Goal: Task Accomplishment & Management: Manage account settings

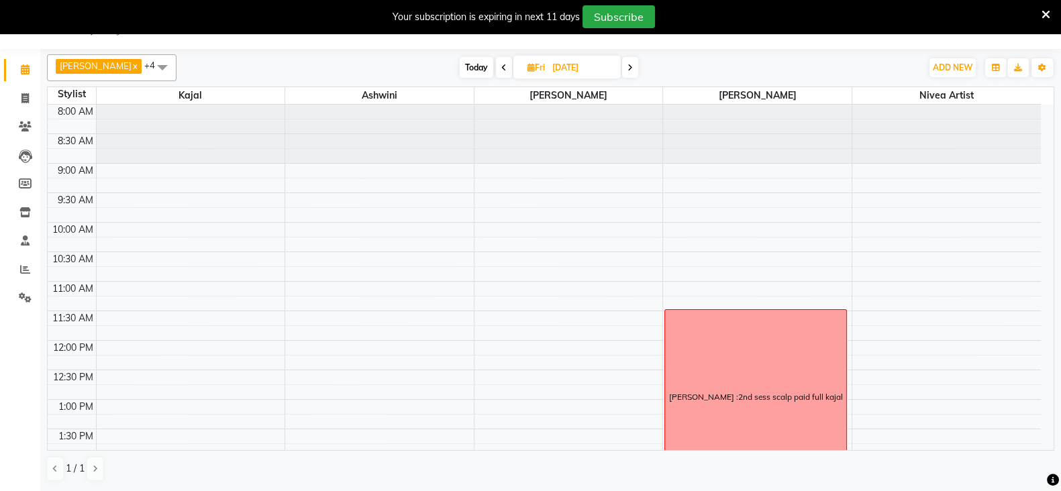
click at [534, 66] on icon at bounding box center [530, 67] width 7 height 9
select select "9"
select select "2025"
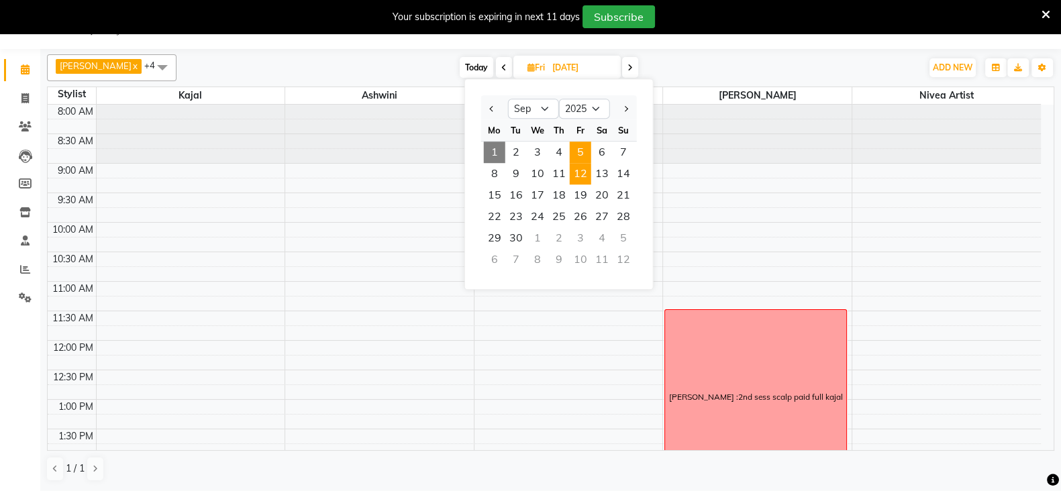
click at [580, 146] on span "5" at bounding box center [580, 152] width 21 height 21
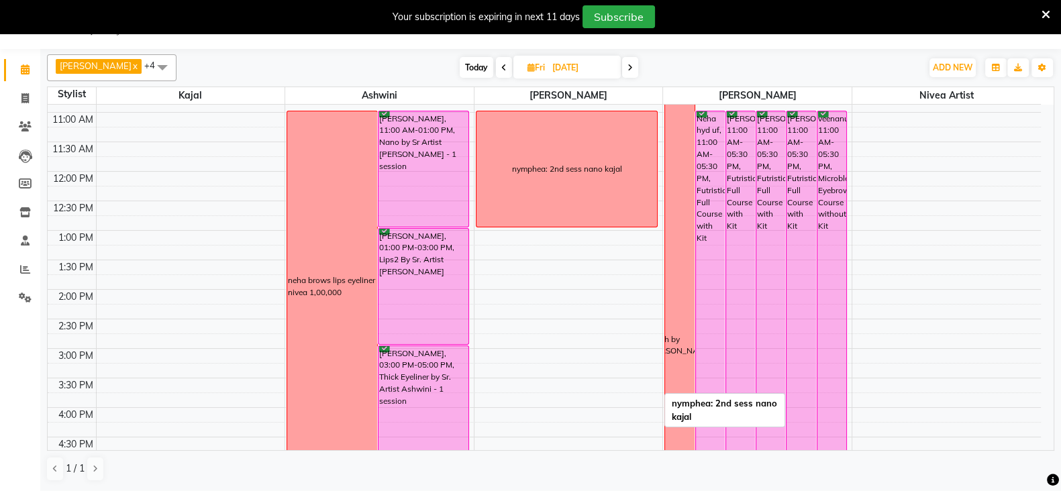
scroll to position [170, 0]
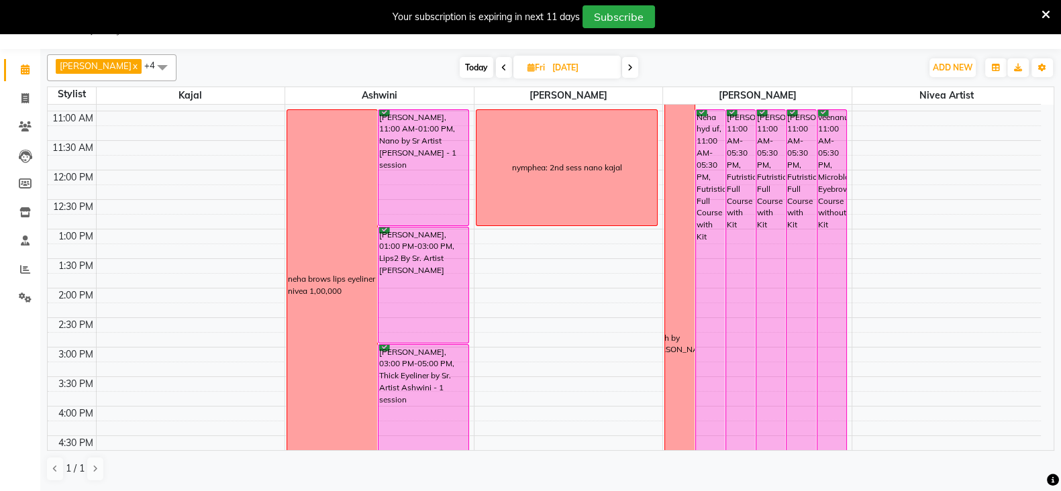
click at [500, 60] on span at bounding box center [504, 67] width 16 height 21
type input "[DATE]"
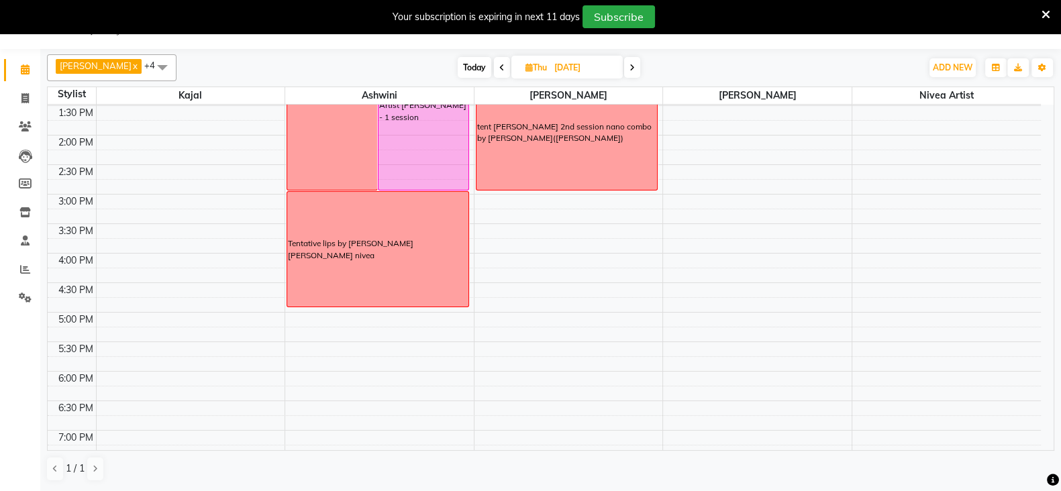
scroll to position [349, 0]
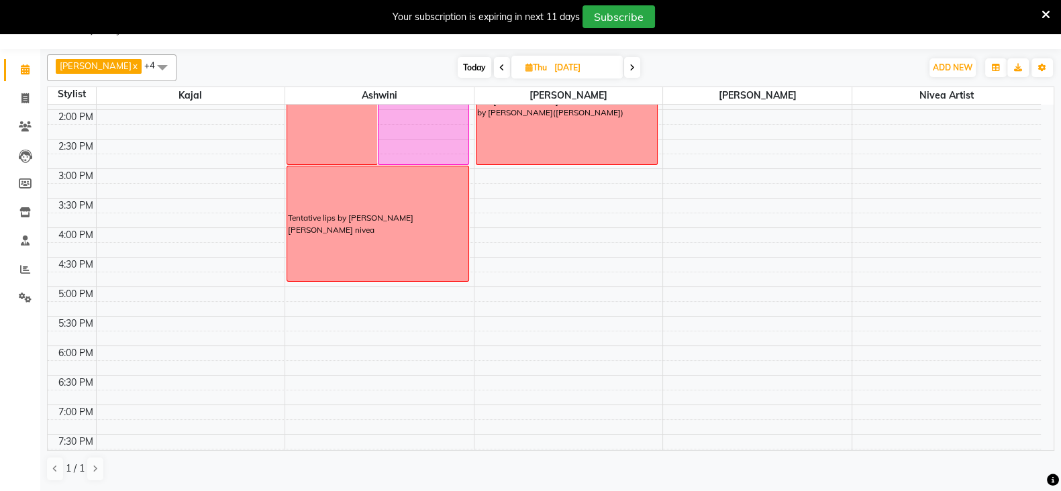
click at [526, 65] on icon at bounding box center [528, 67] width 7 height 9
select select "9"
select select "2025"
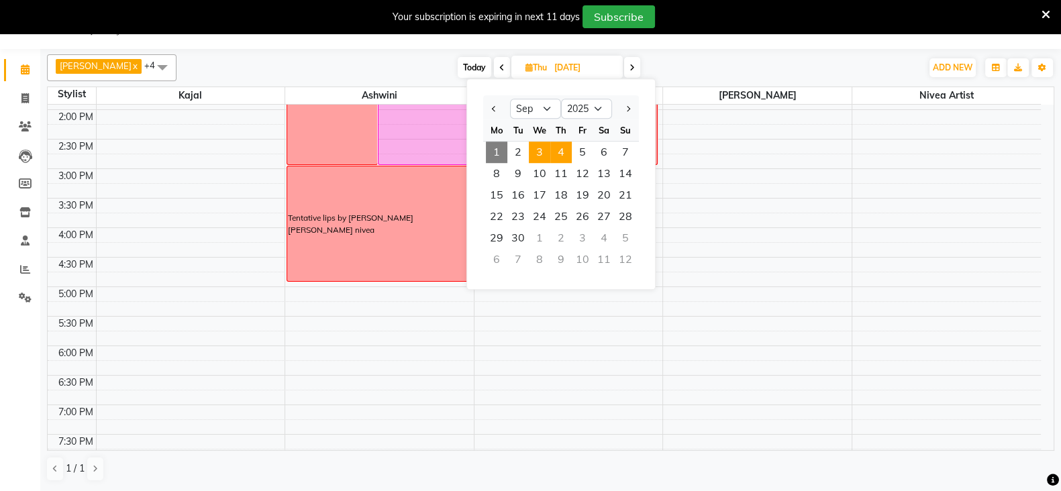
click at [540, 146] on span "3" at bounding box center [539, 152] width 21 height 21
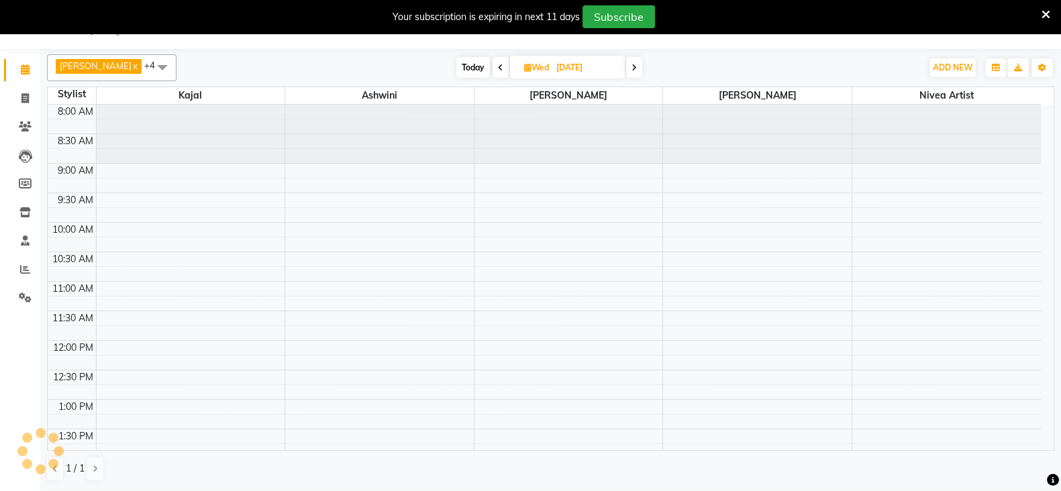
scroll to position [410, 0]
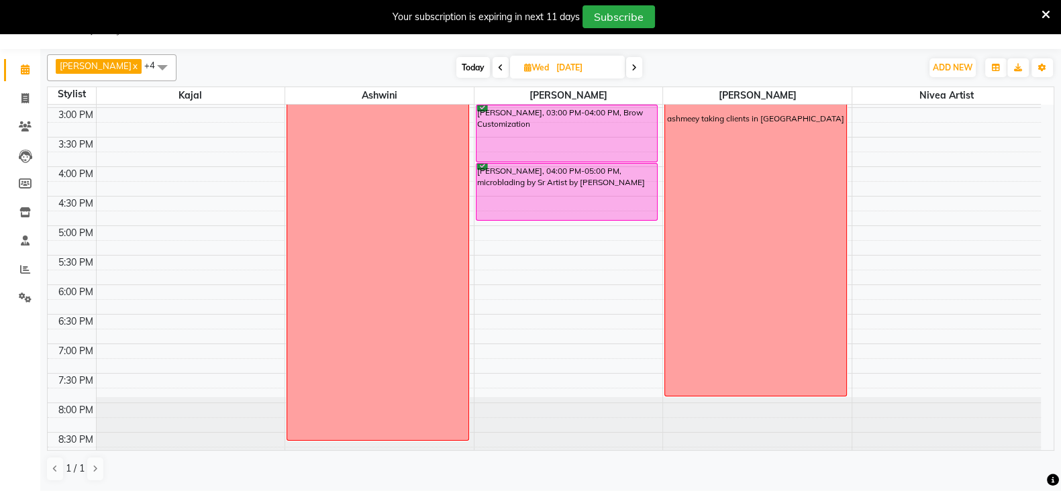
click at [637, 61] on span at bounding box center [634, 67] width 16 height 21
type input "[DATE]"
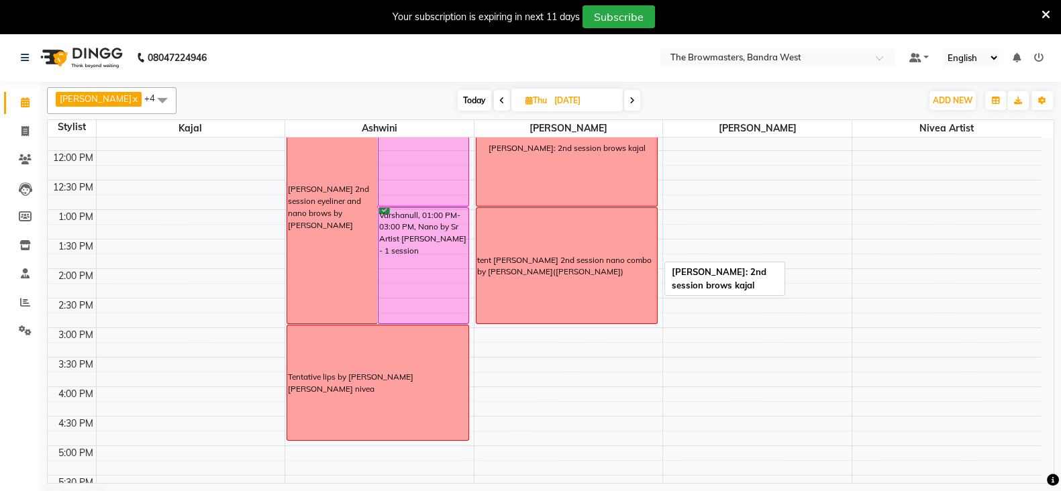
scroll to position [223, 0]
click at [526, 99] on icon at bounding box center [528, 100] width 7 height 9
select select "9"
select select "2025"
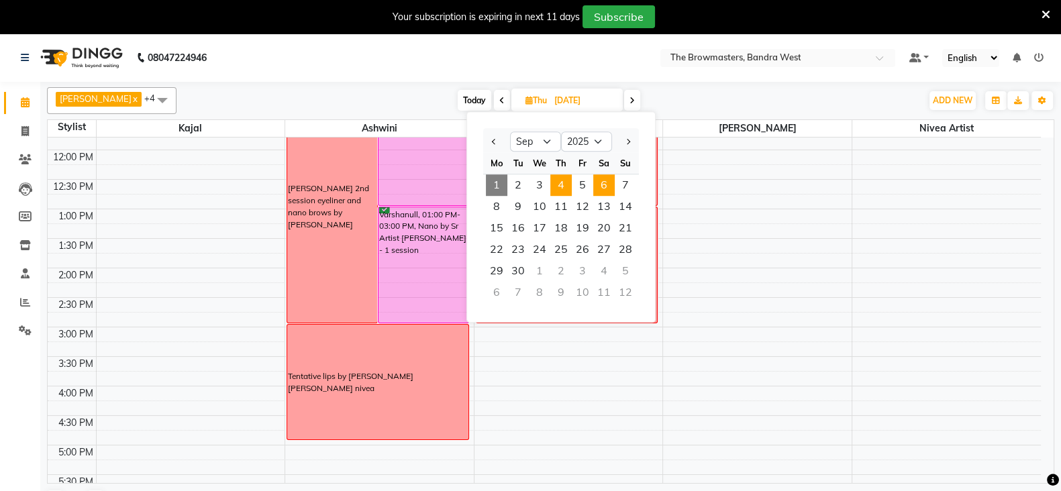
click at [599, 185] on span "6" at bounding box center [603, 184] width 21 height 21
type input "[DATE]"
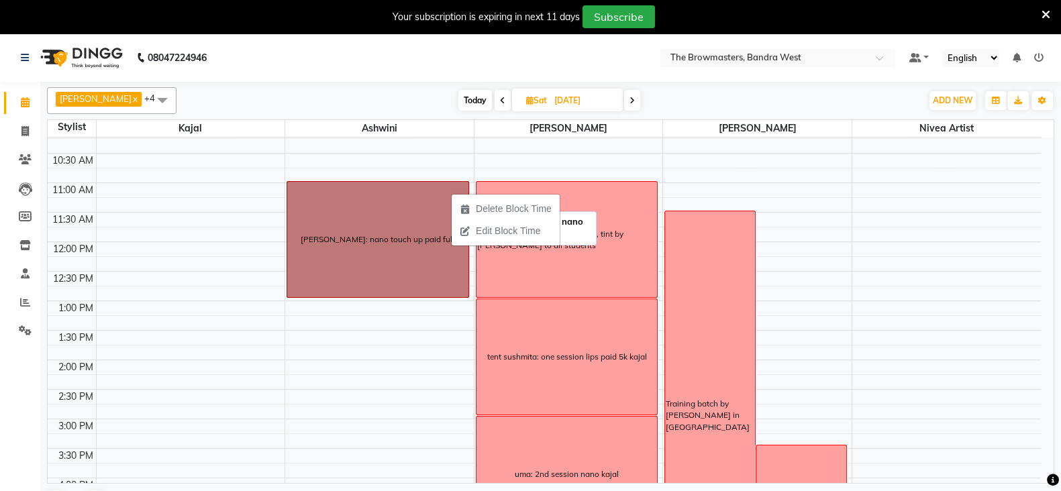
scroll to position [130, 0]
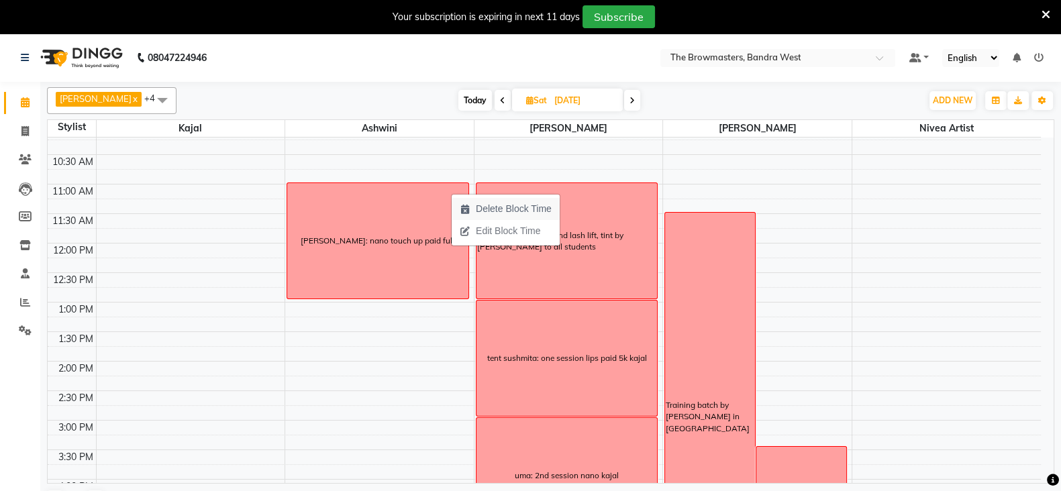
click at [510, 208] on span "Delete Block Time" at bounding box center [514, 209] width 76 height 14
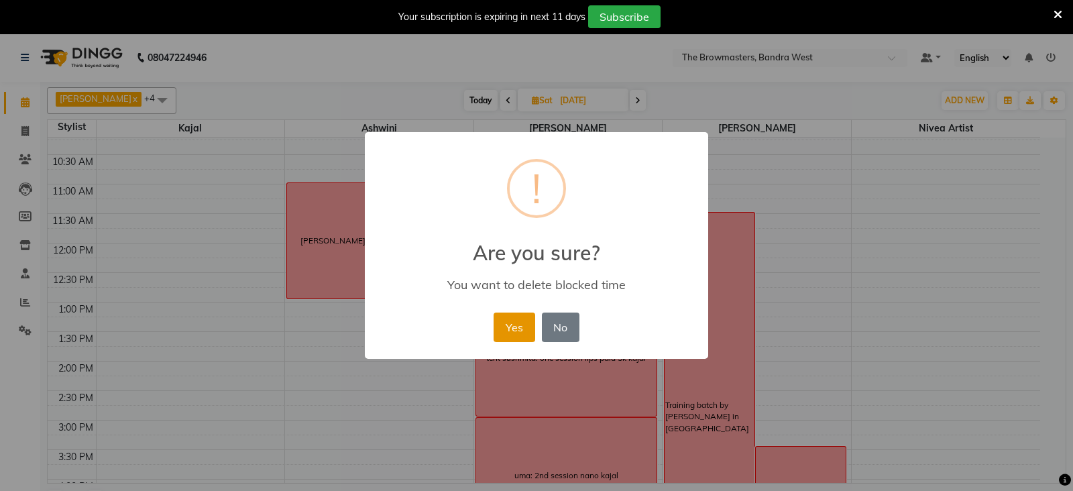
click at [517, 324] on button "Yes" at bounding box center [514, 328] width 41 height 30
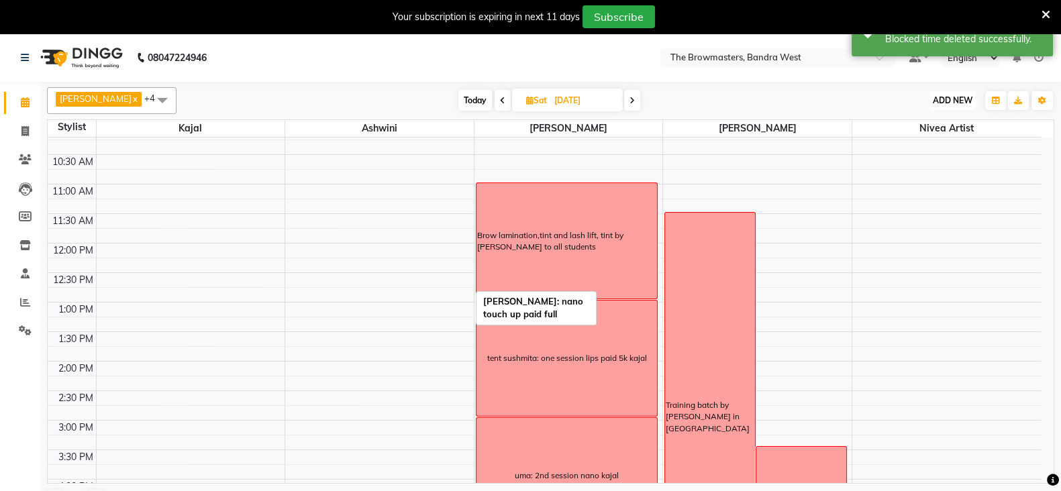
click at [952, 99] on span "ADD NEW" at bounding box center [952, 100] width 40 height 10
click at [926, 120] on button "Add Appointment" at bounding box center [922, 125] width 106 height 17
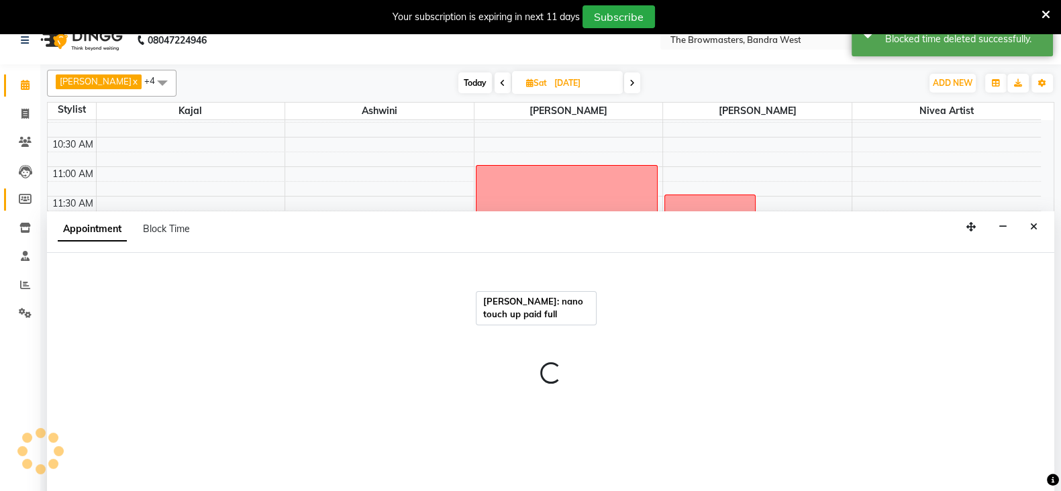
scroll to position [33, 0]
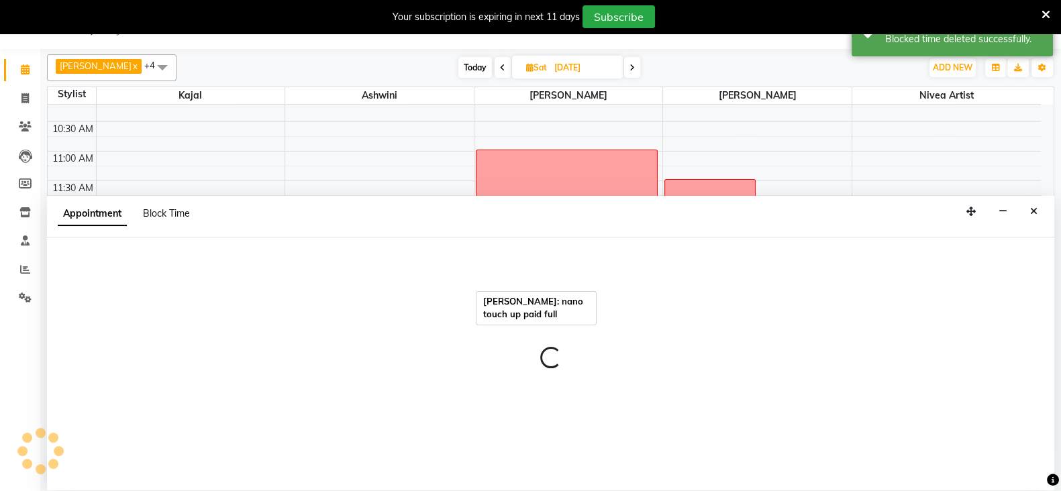
select select "tentative"
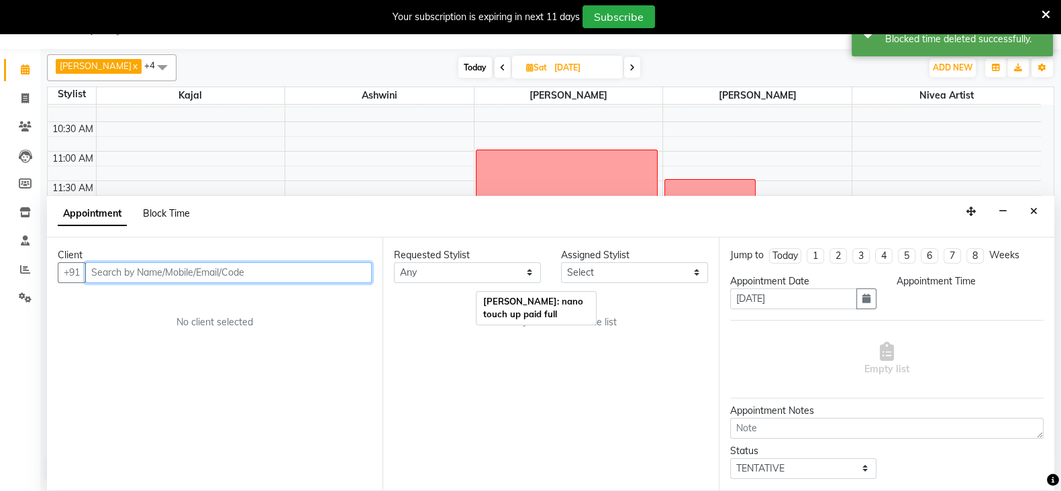
select select "540"
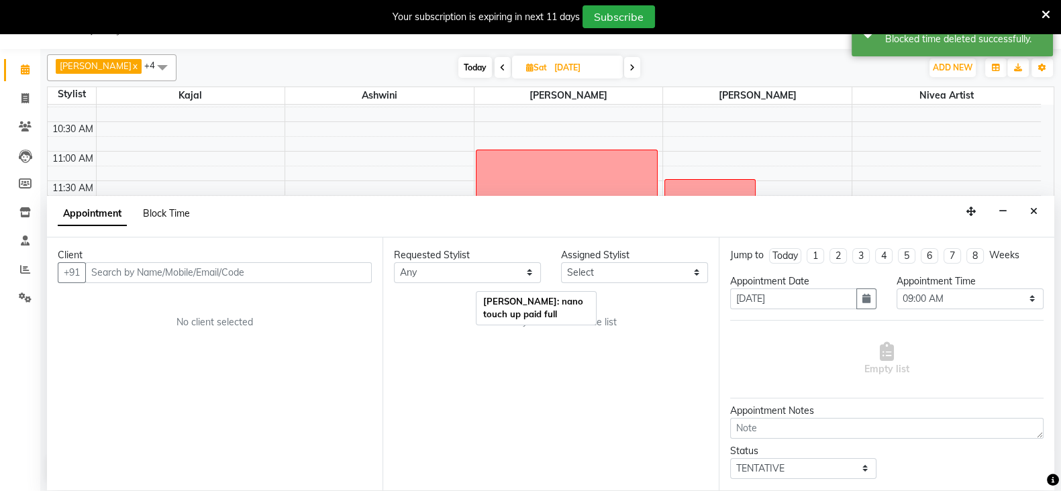
click at [186, 212] on span "Block Time" at bounding box center [166, 213] width 47 height 12
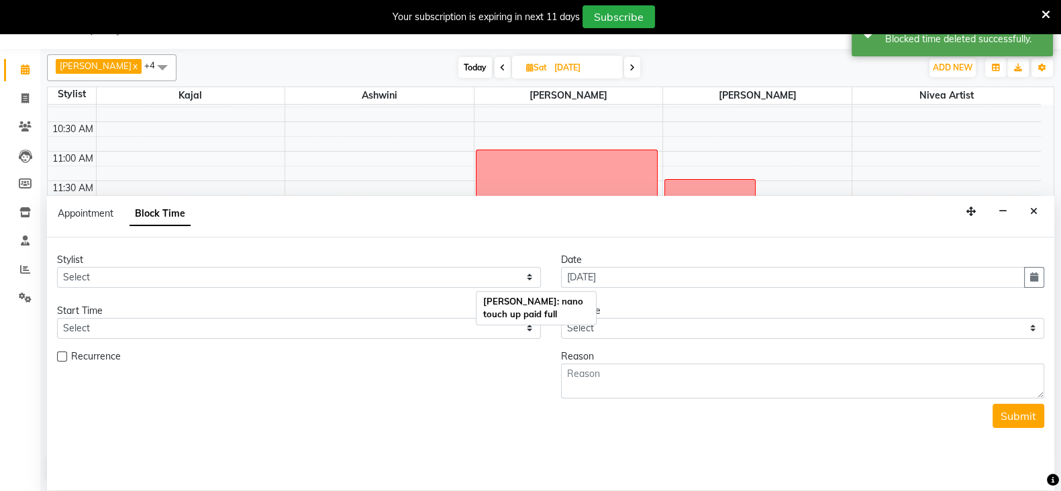
scroll to position [410, 0]
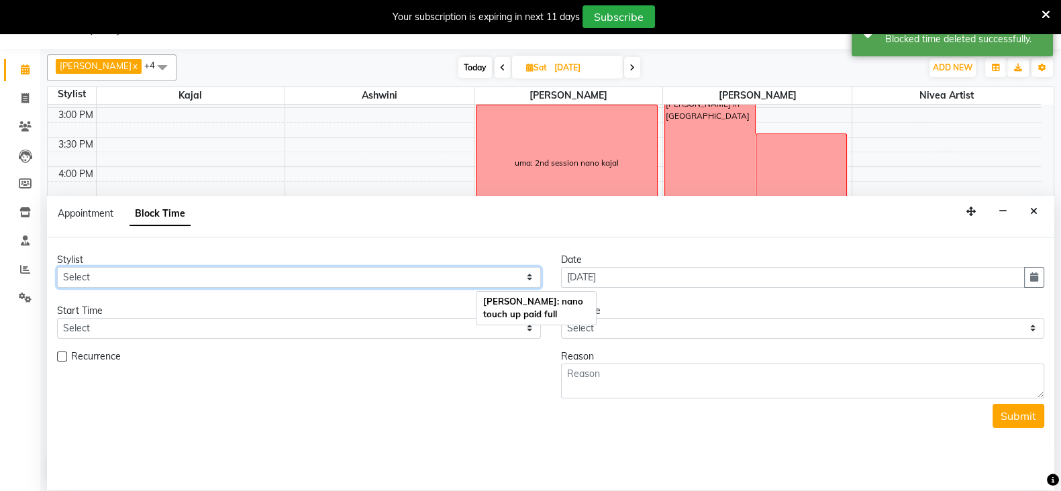
click at [103, 270] on select "Select Ashmeey Singghai Ashwini [PERSON_NAME] Jyoti Kajal [PERSON_NAME] [PERSON…" at bounding box center [299, 277] width 484 height 21
click at [57, 267] on select "Select Ashmeey Singghai Ashwini [PERSON_NAME] Jyoti Kajal [PERSON_NAME] [PERSON…" at bounding box center [299, 277] width 484 height 21
click at [101, 276] on select "Select Ashmeey Singghai Ashwini [PERSON_NAME] Jyoti Kajal [PERSON_NAME] [PERSON…" at bounding box center [299, 277] width 484 height 21
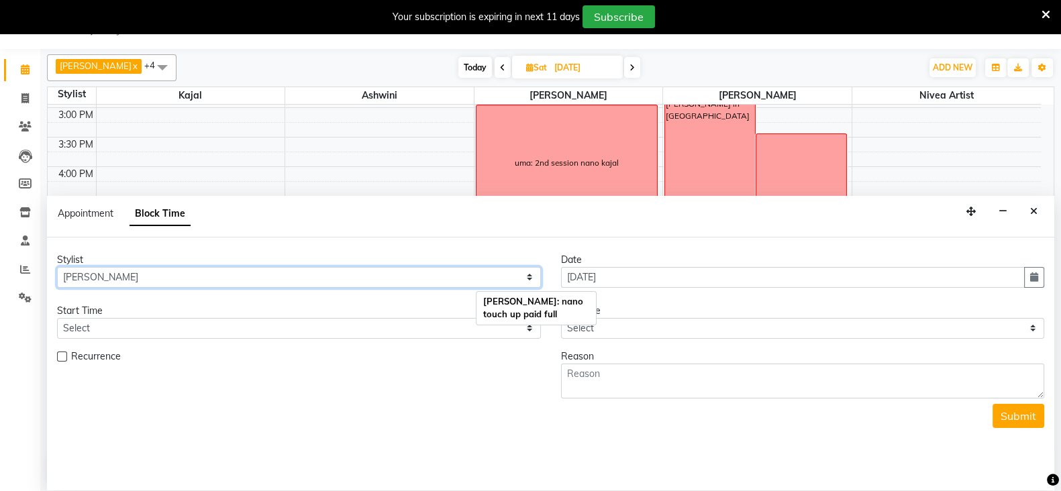
select select "64306"
click at [57, 267] on select "Select Ashmeey Singghai Ashwini [PERSON_NAME] Jyoti Kajal [PERSON_NAME] [PERSON…" at bounding box center [299, 277] width 484 height 21
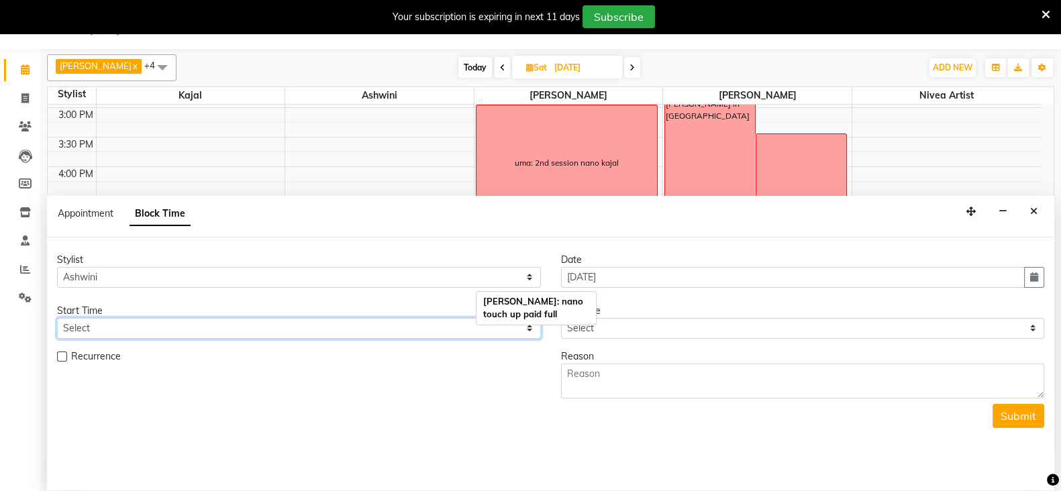
click at [113, 331] on select "Select 09:00 AM 09:15 AM 09:30 AM 09:45 AM 10:00 AM 10:15 AM 10:30 AM 10:45 AM …" at bounding box center [299, 328] width 484 height 21
select select "660"
click at [57, 318] on select "Select 09:00 AM 09:15 AM 09:30 AM 09:45 AM 10:00 AM 10:15 AM 10:30 AM 10:45 AM …" at bounding box center [299, 328] width 484 height 21
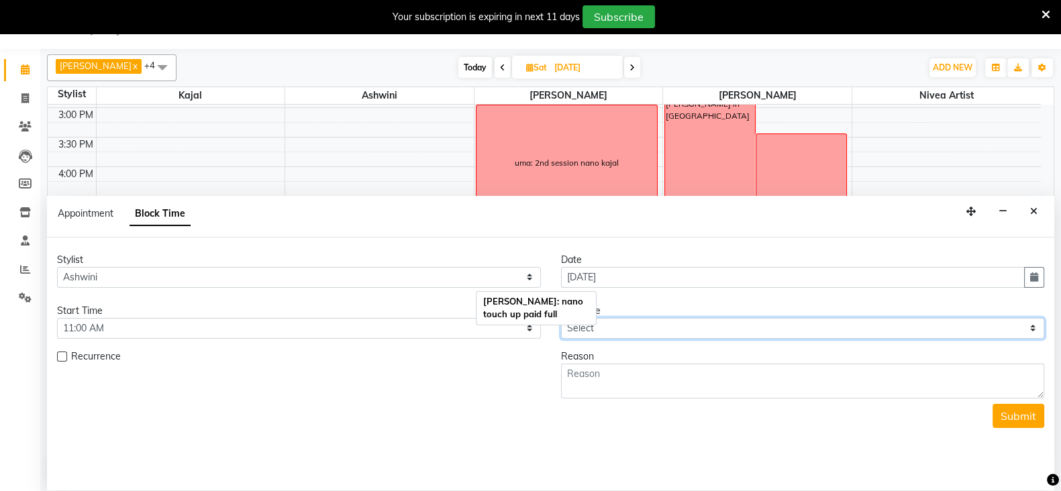
click at [602, 325] on select "Select 09:00 AM 09:15 AM 09:30 AM 09:45 AM 10:00 AM 10:15 AM 10:30 AM 10:45 AM …" at bounding box center [803, 328] width 484 height 21
select select "750"
click at [561, 318] on select "Select 09:00 AM 09:15 AM 09:30 AM 09:45 AM 10:00 AM 10:15 AM 10:30 AM 10:45 AM …" at bounding box center [803, 328] width 484 height 21
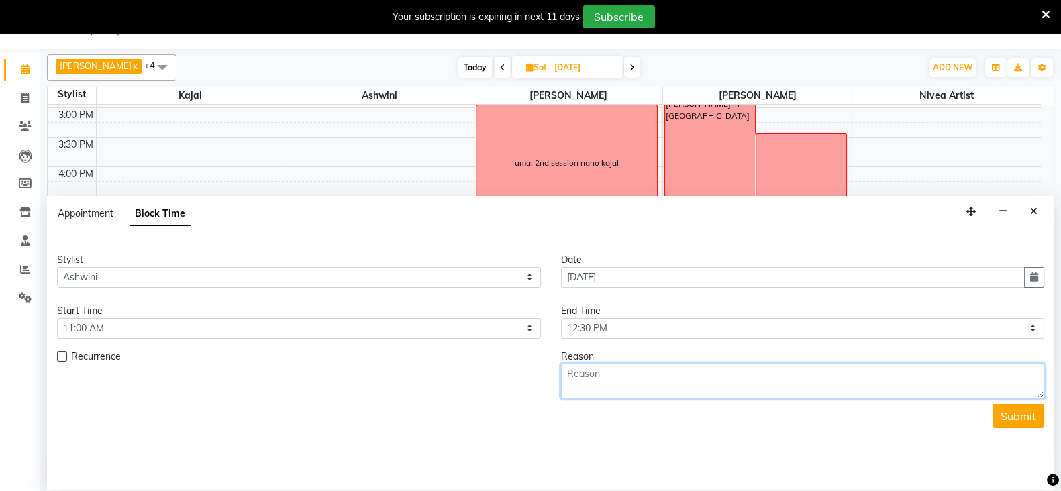
click at [621, 385] on textarea at bounding box center [803, 381] width 484 height 35
type textarea "[PERSON_NAME]: 2nd sess nano brows kajal"
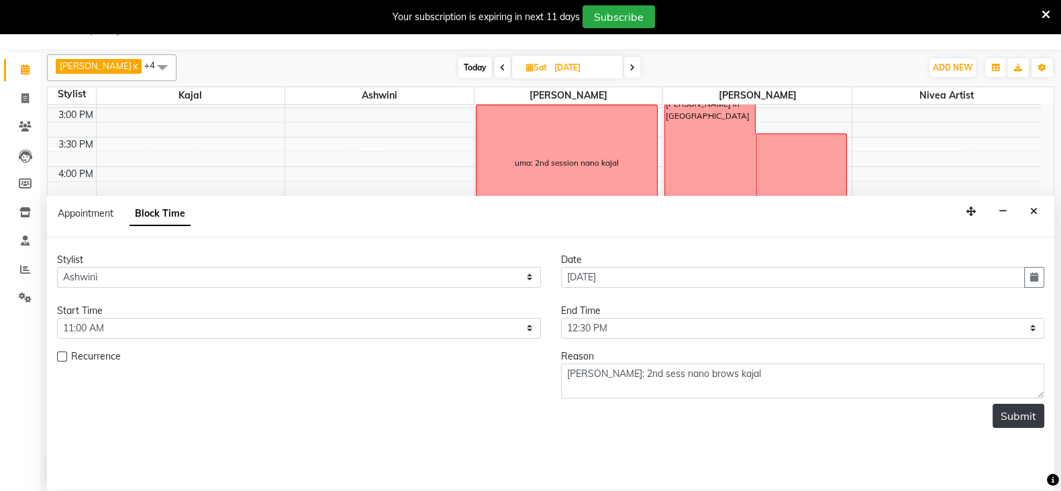
click at [1026, 412] on button "Submit" at bounding box center [1018, 416] width 52 height 24
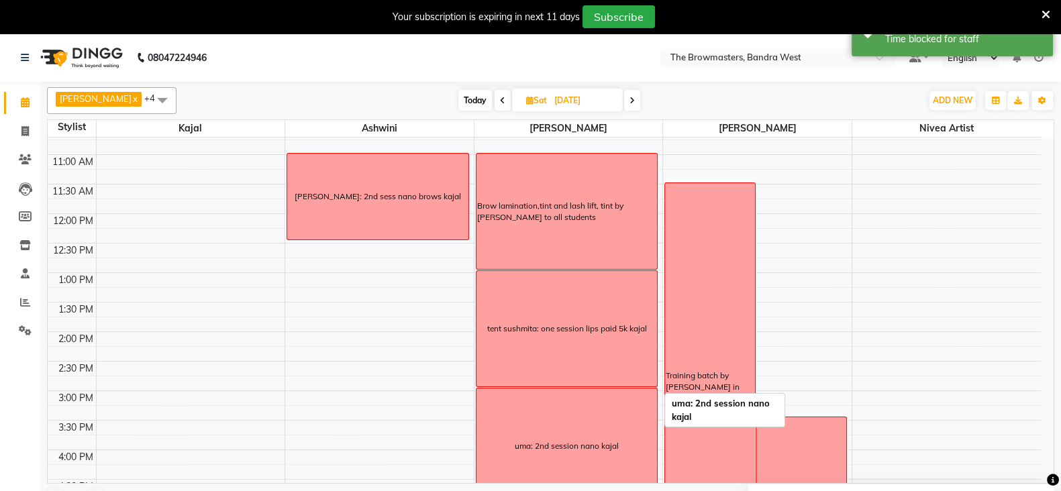
scroll to position [147, 0]
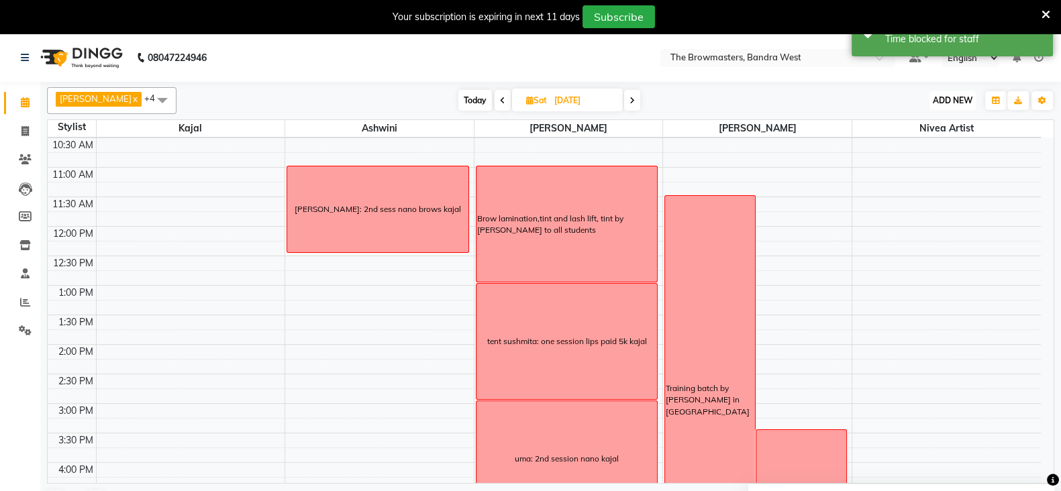
click at [951, 101] on span "ADD NEW" at bounding box center [952, 100] width 40 height 10
click at [948, 122] on button "Add Appointment" at bounding box center [922, 125] width 106 height 17
select select "tentative"
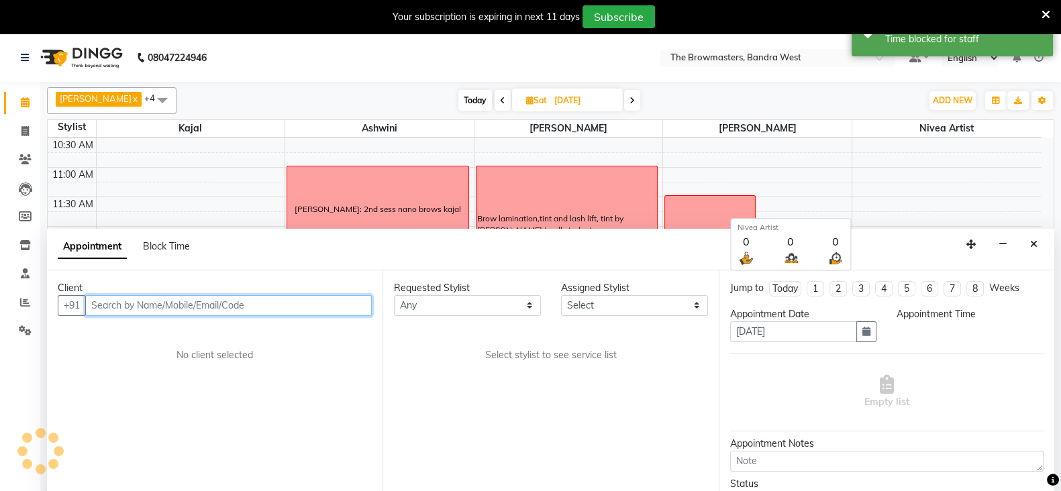
select select "540"
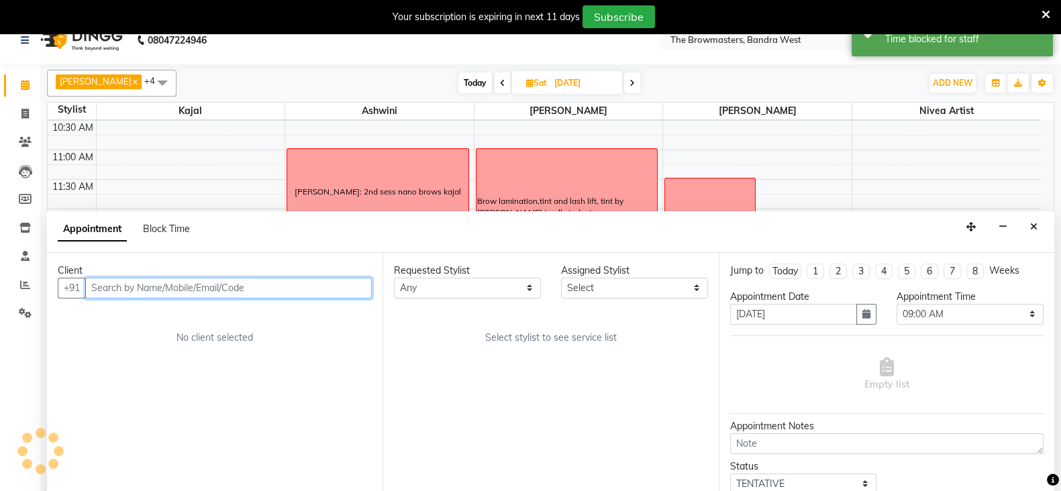
scroll to position [33, 0]
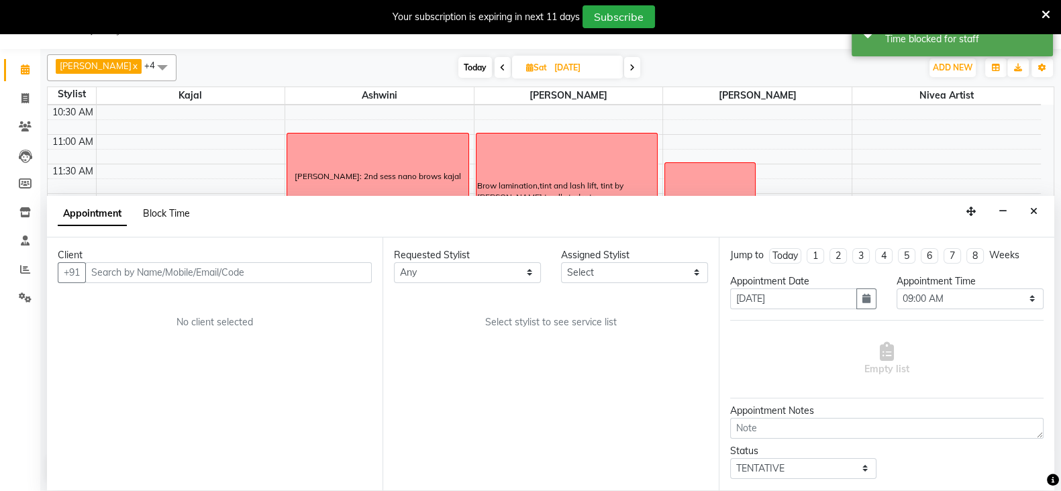
click at [168, 209] on span "Block Time" at bounding box center [166, 213] width 47 height 12
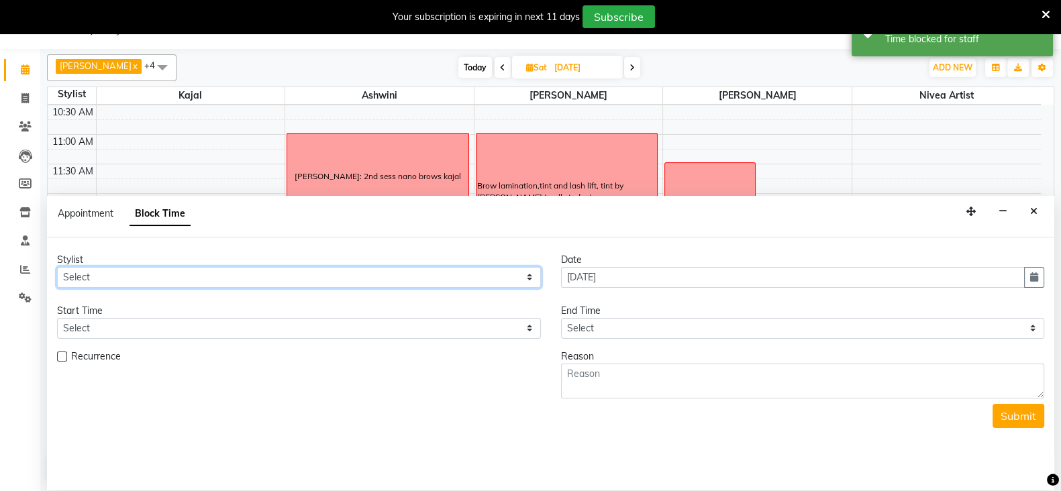
click at [95, 285] on select "Select Ashmeey Singghai Ashwini [PERSON_NAME] Jyoti Kajal [PERSON_NAME] [PERSON…" at bounding box center [299, 277] width 484 height 21
select select "64306"
click at [57, 267] on select "Select Ashmeey Singghai Ashwini [PERSON_NAME] Jyoti Kajal [PERSON_NAME] [PERSON…" at bounding box center [299, 277] width 484 height 21
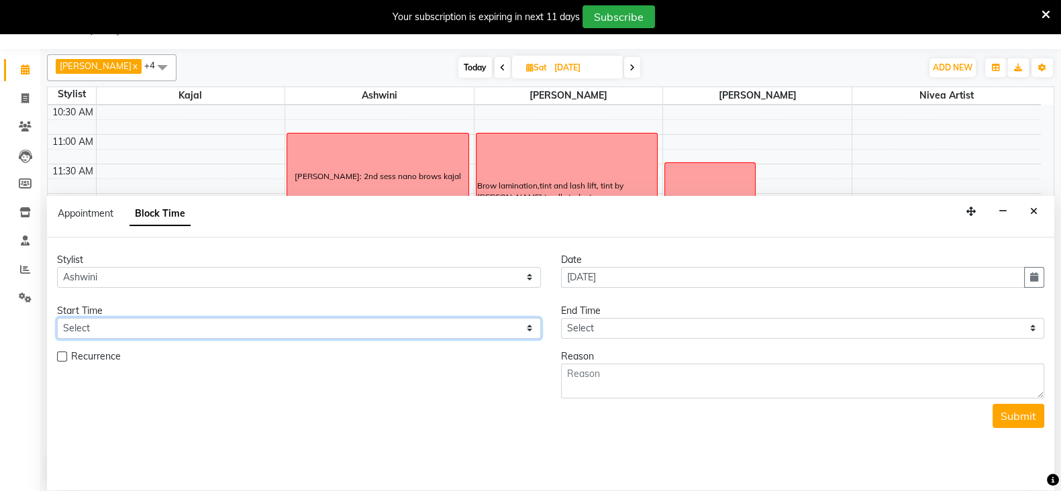
click at [93, 325] on select "Select" at bounding box center [299, 328] width 484 height 21
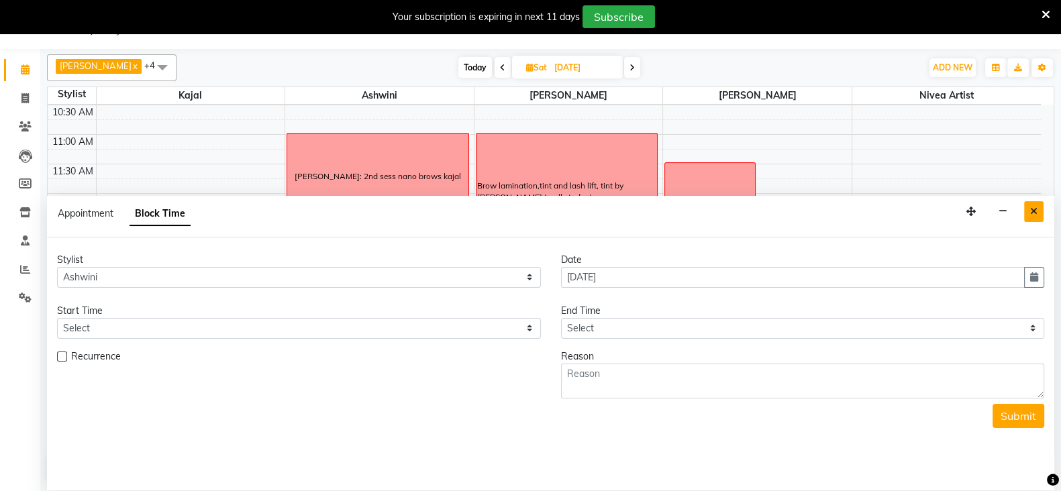
click at [1033, 209] on icon "Close" at bounding box center [1033, 211] width 7 height 9
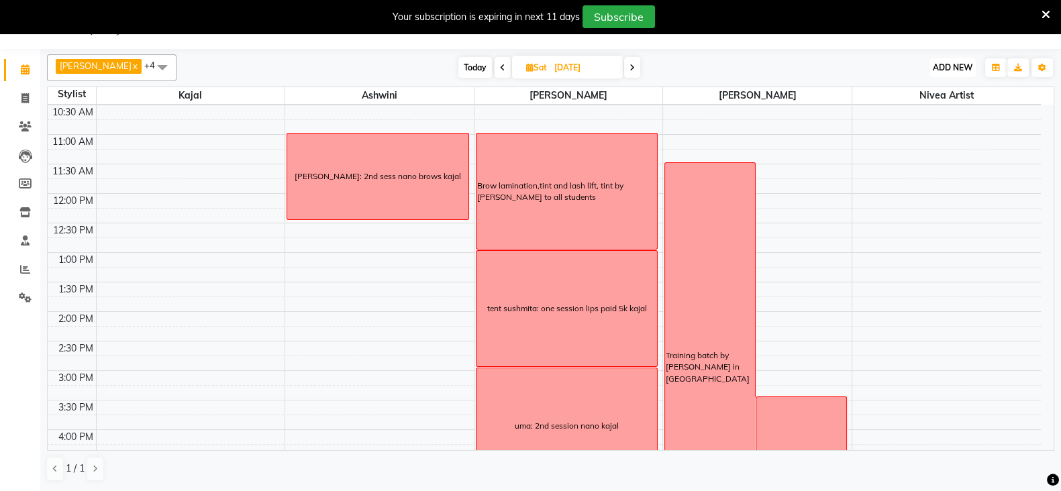
click at [957, 64] on span "ADD NEW" at bounding box center [952, 67] width 40 height 10
click at [922, 107] on link "Add Invoice" at bounding box center [922, 110] width 106 height 17
select select "service"
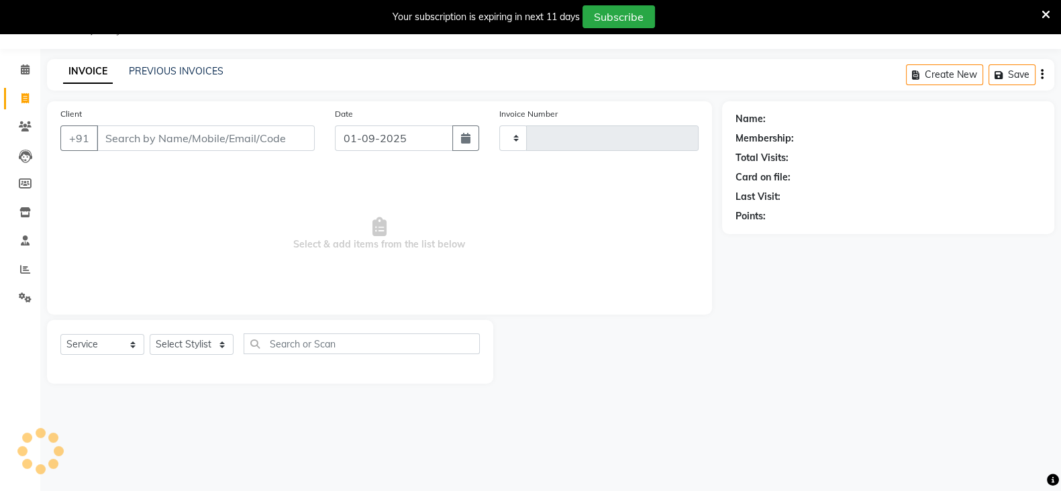
type input "1980"
select select "6949"
select select "package"
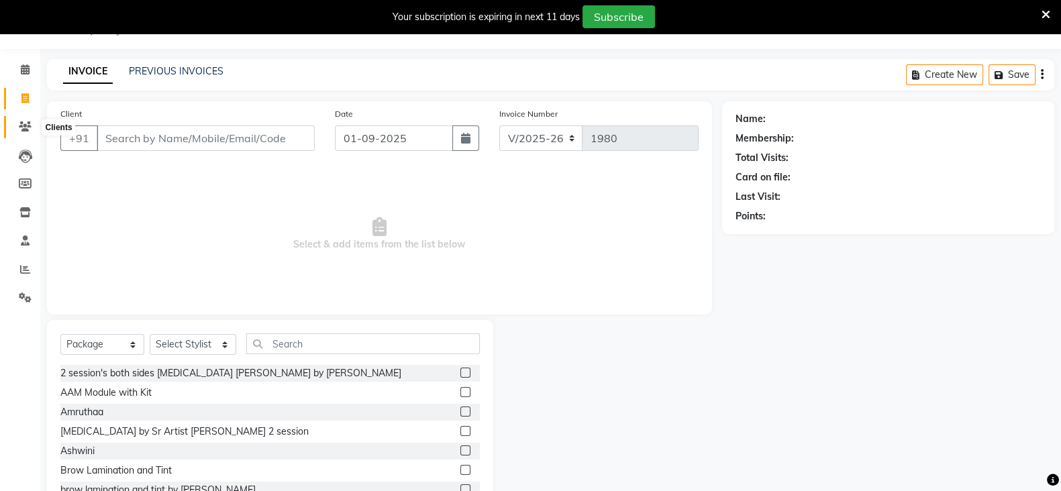
click at [27, 129] on icon at bounding box center [25, 126] width 13 height 10
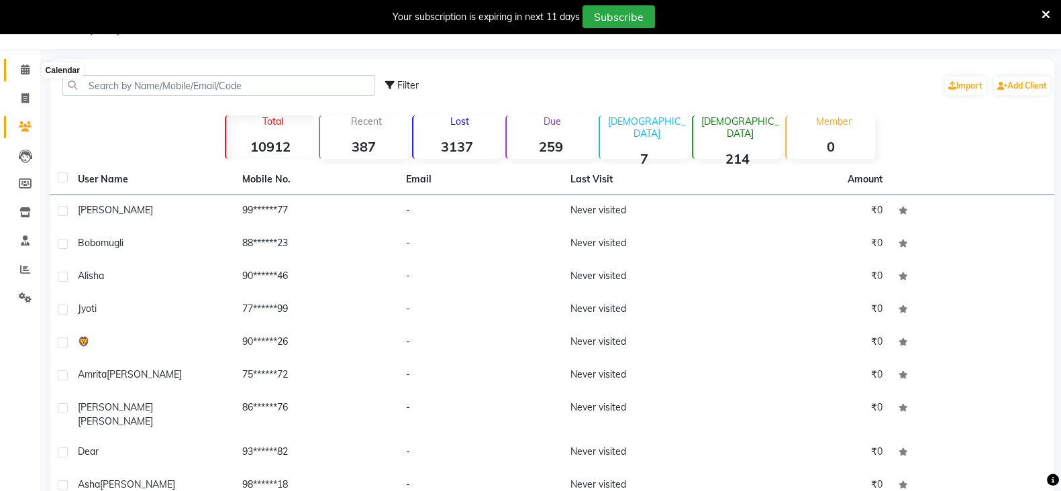
click at [28, 74] on span at bounding box center [24, 69] width 23 height 15
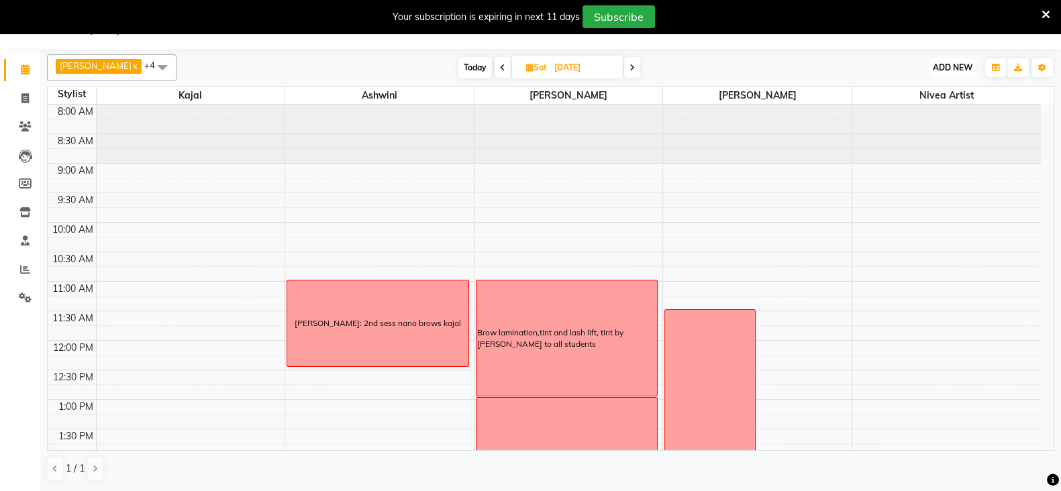
click at [950, 70] on span "ADD NEW" at bounding box center [952, 67] width 40 height 10
click at [920, 105] on link "Add Invoice" at bounding box center [922, 110] width 106 height 17
select select "6949"
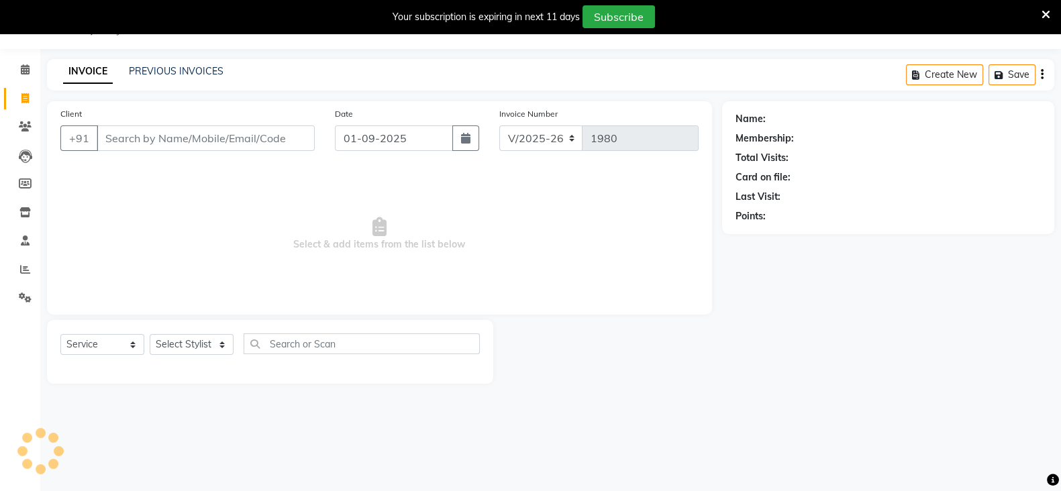
select select "package"
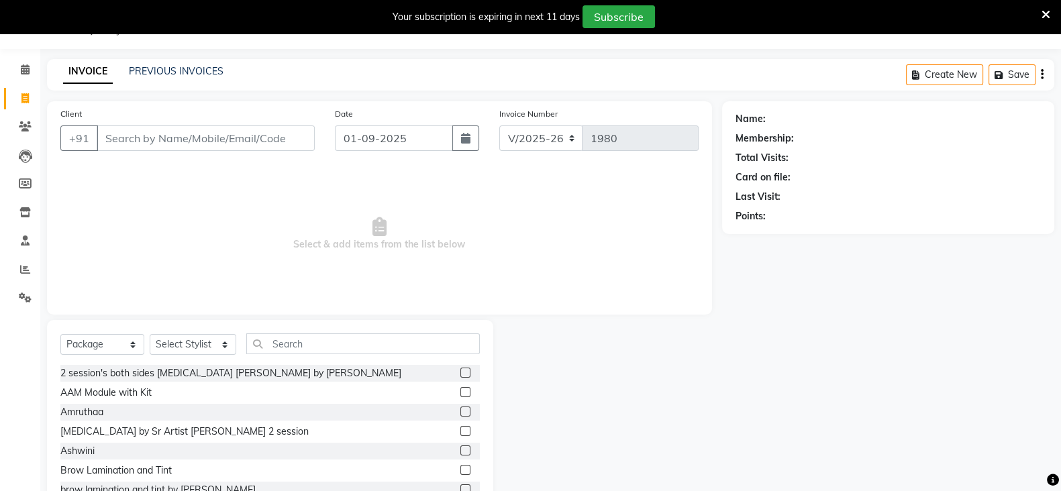
click at [1043, 13] on icon at bounding box center [1045, 15] width 9 height 12
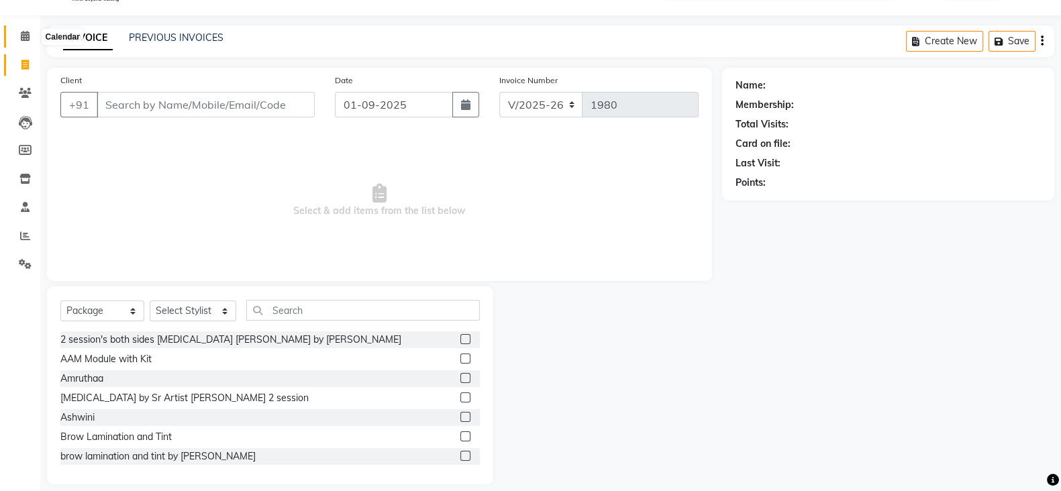
click at [26, 38] on icon at bounding box center [25, 36] width 9 height 10
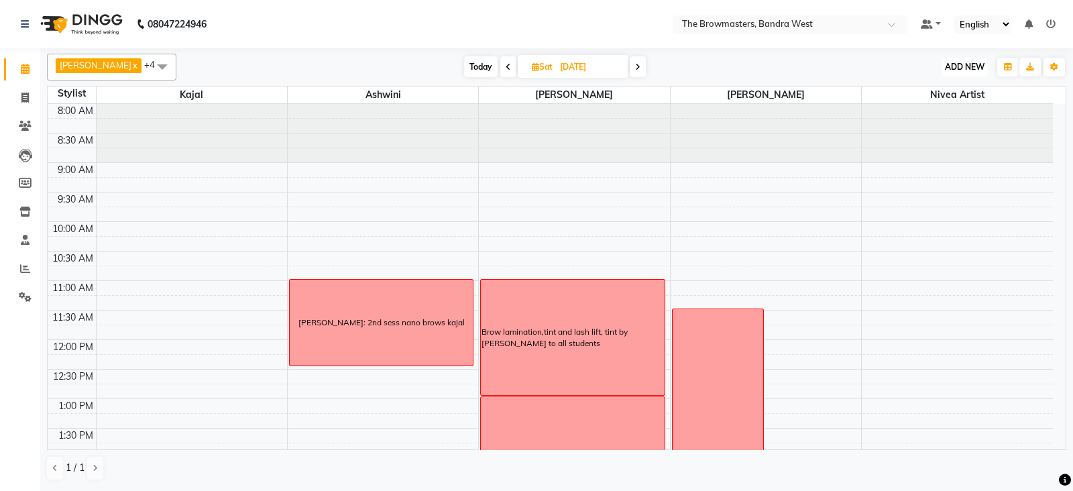
click at [975, 59] on button "ADD NEW Toggle Dropdown" at bounding box center [965, 67] width 46 height 19
click at [953, 87] on button "Add Appointment" at bounding box center [934, 92] width 106 height 17
select select "tentative"
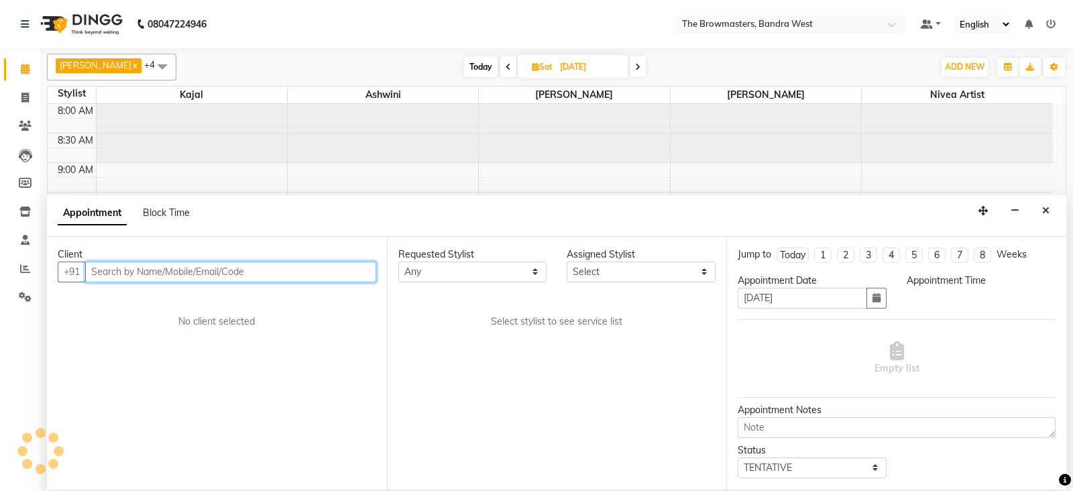
select select "540"
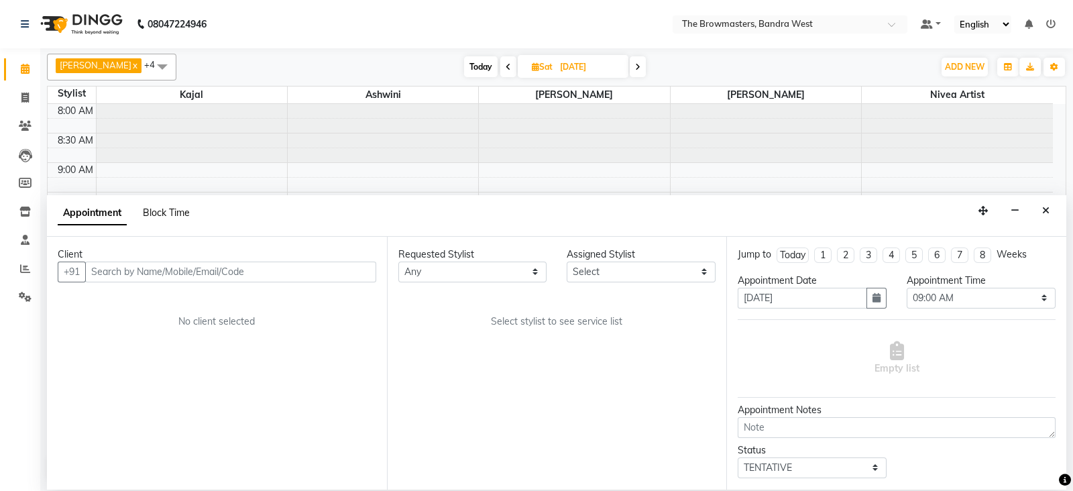
click at [167, 207] on span "Block Time" at bounding box center [166, 213] width 47 height 12
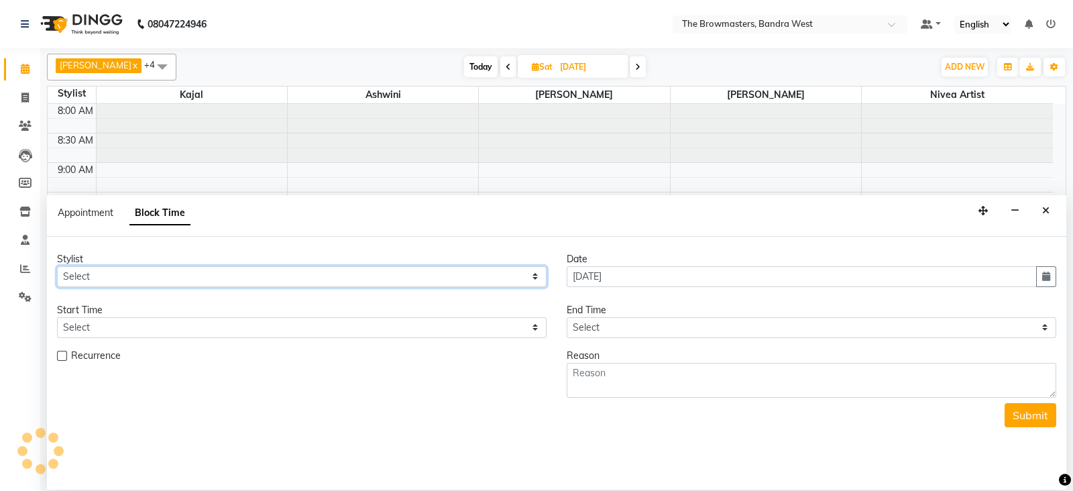
click at [113, 268] on select "Select Ashmeey Singghai Ashwini [PERSON_NAME] Jyoti Kajal [PERSON_NAME] [PERSON…" at bounding box center [302, 276] width 490 height 21
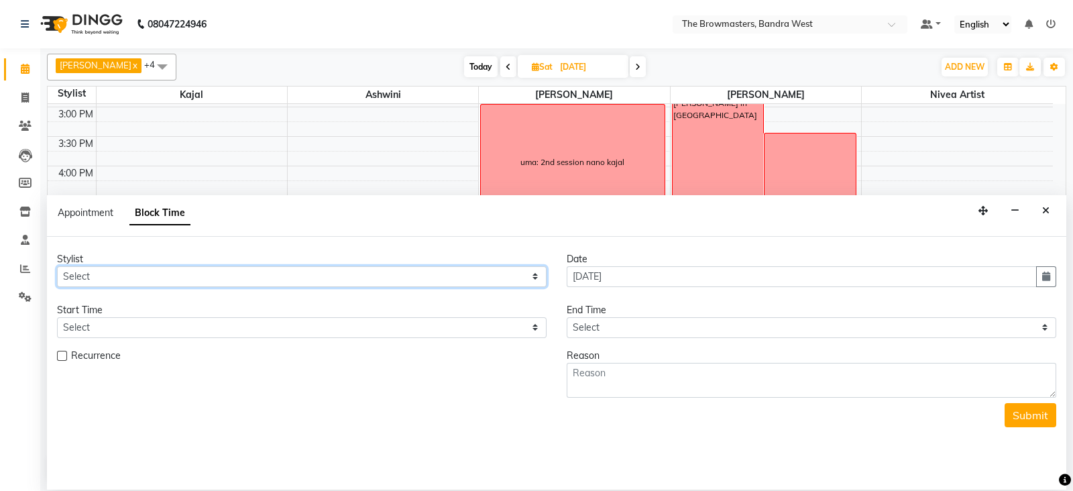
select select "64306"
click at [57, 266] on select "Select Ashmeey Singghai Ashwini [PERSON_NAME] Jyoti Kajal [PERSON_NAME] [PERSON…" at bounding box center [302, 276] width 490 height 21
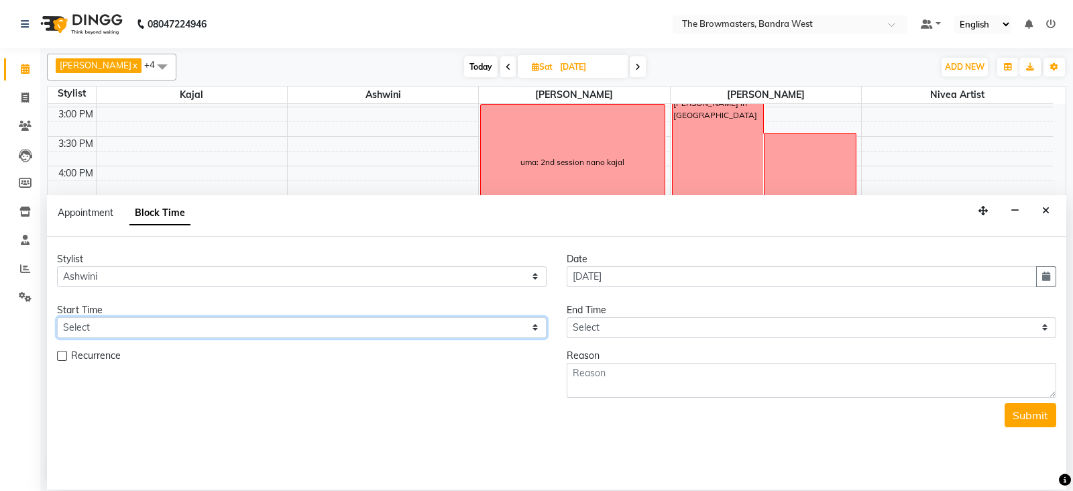
click at [93, 327] on select "Select 09:00 AM 09:15 AM 09:30 AM 09:45 AM 10:00 AM 10:15 AM 10:30 AM 10:45 AM …" at bounding box center [302, 327] width 490 height 21
select select "750"
click at [57, 317] on select "Select 09:00 AM 09:15 AM 09:30 AM 09:45 AM 10:00 AM 10:15 AM 10:30 AM 10:45 AM …" at bounding box center [302, 327] width 490 height 21
click at [97, 166] on div "8:00 AM 8:30 AM 9:00 AM 9:30 AM 10:00 AM 10:30 AM 11:00 AM 11:30 AM 12:00 PM 12…" at bounding box center [551, 77] width 1006 height 767
select select "64301"
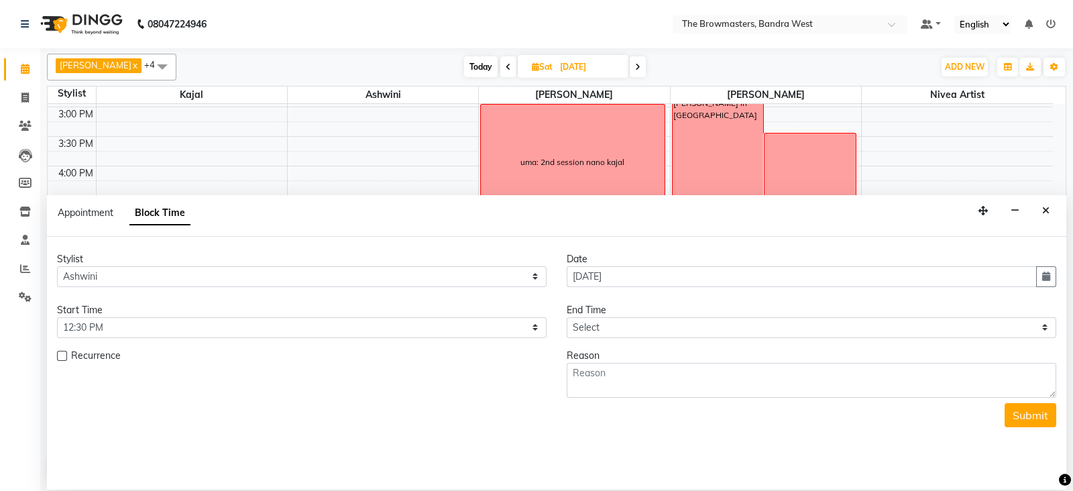
select select "tentative"
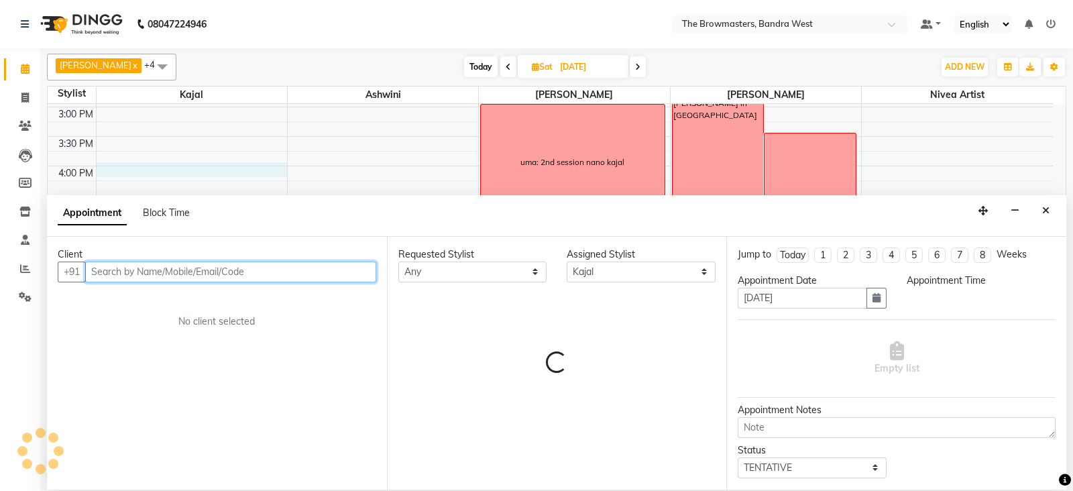
select select "960"
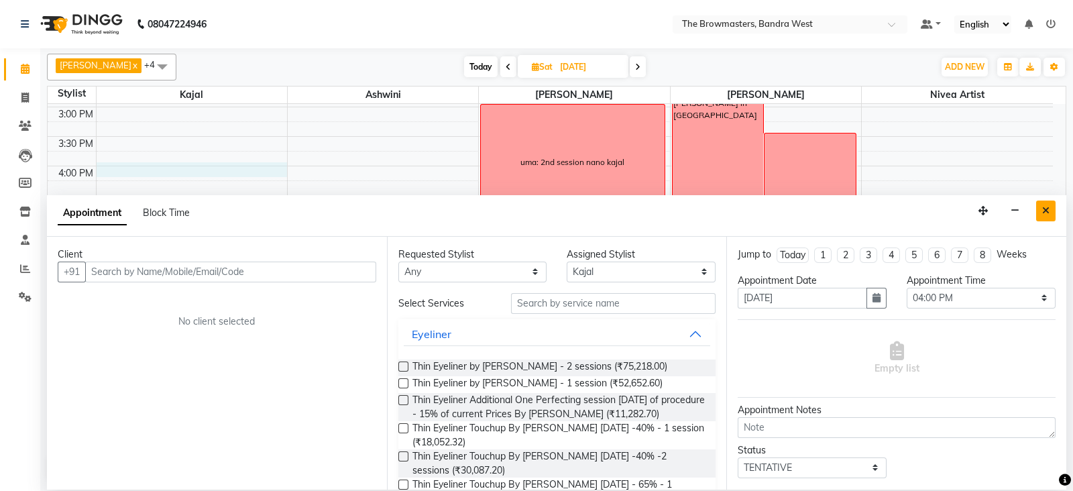
click at [1049, 201] on button "Close" at bounding box center [1045, 211] width 19 height 21
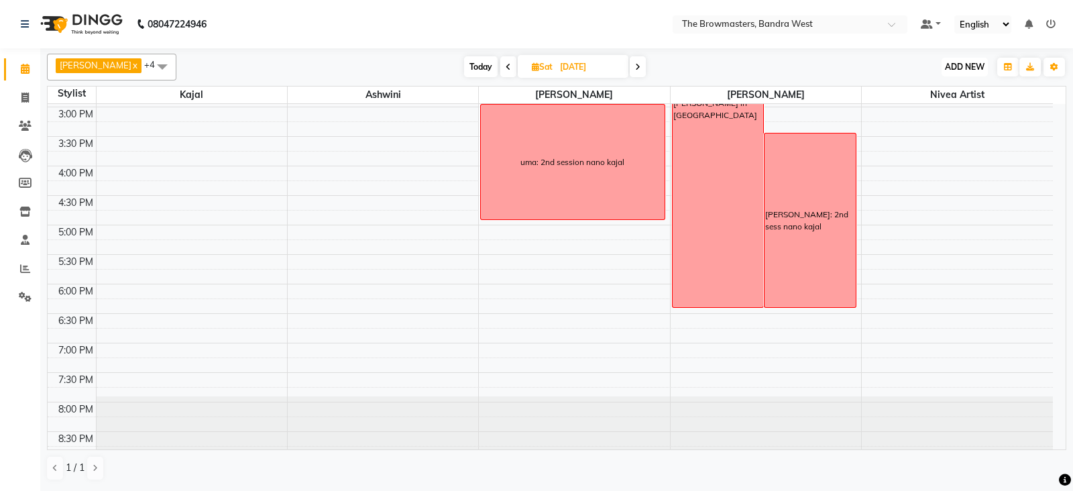
click at [976, 71] on span "ADD NEW" at bounding box center [965, 67] width 40 height 10
click at [953, 89] on button "Add Appointment" at bounding box center [934, 92] width 106 height 17
select select "540"
select select "tentative"
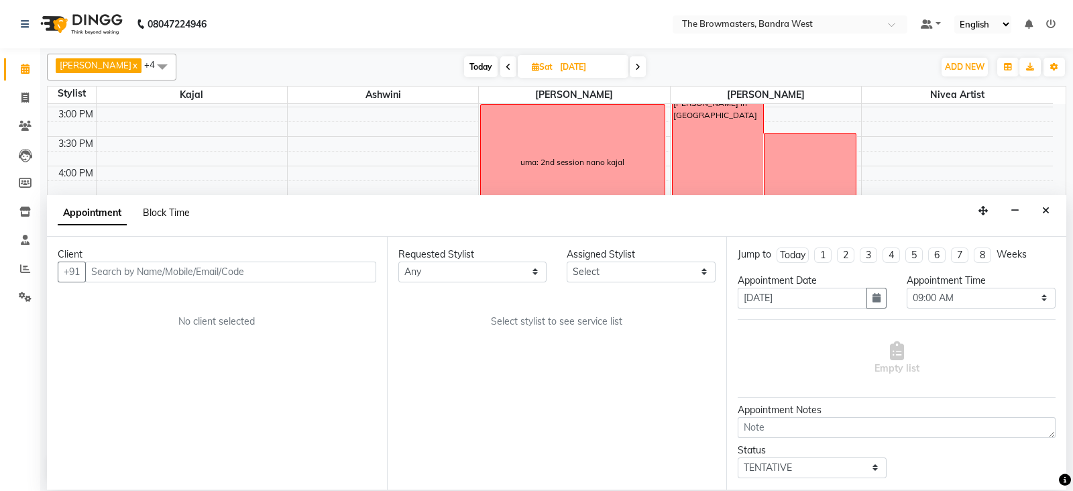
click at [170, 209] on span "Block Time" at bounding box center [166, 213] width 47 height 12
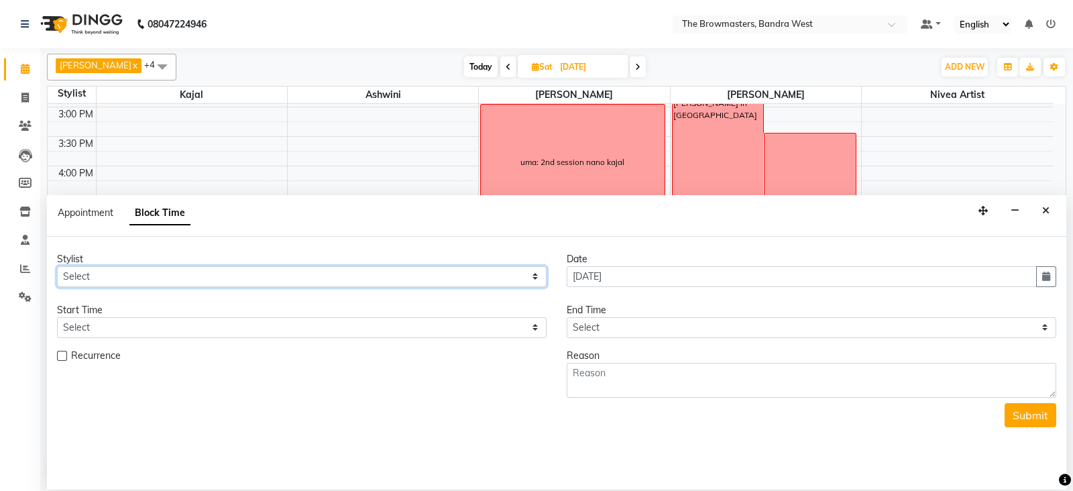
click at [125, 271] on select "Select Ashmeey Singghai Ashwini [PERSON_NAME] Jyoti Kajal [PERSON_NAME] [PERSON…" at bounding box center [302, 276] width 490 height 21
select select "64306"
click at [57, 266] on select "Select Ashmeey Singghai Ashwini [PERSON_NAME] Jyoti Kajal [PERSON_NAME] [PERSON…" at bounding box center [302, 276] width 490 height 21
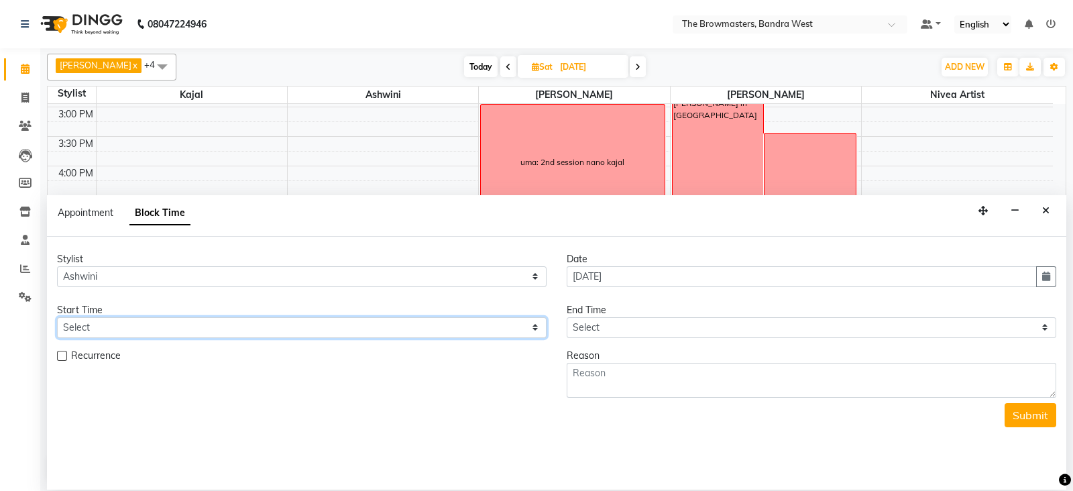
click at [81, 321] on select "Select 09:00 AM 09:15 AM 09:30 AM 09:45 AM 10:00 AM 10:15 AM 10:30 AM 10:45 AM …" at bounding box center [302, 327] width 490 height 21
select select "750"
click at [57, 317] on select "Select 09:00 AM 09:15 AM 09:30 AM 09:45 AM 10:00 AM 10:15 AM 10:30 AM 10:45 AM …" at bounding box center [302, 327] width 490 height 21
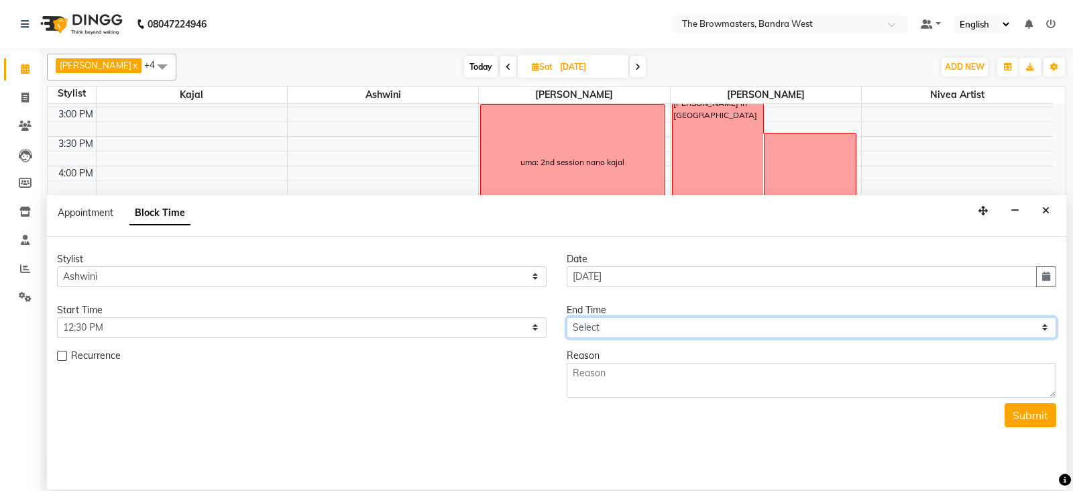
click at [614, 333] on select "Select 09:00 AM 09:15 AM 09:30 AM 09:45 AM 10:00 AM 10:15 AM 10:30 AM 10:45 AM …" at bounding box center [812, 327] width 490 height 21
select select "840"
click at [567, 317] on select "Select 09:00 AM 09:15 AM 09:30 AM 09:45 AM 10:00 AM 10:15 AM 10:30 AM 10:45 AM …" at bounding box center [812, 327] width 490 height 21
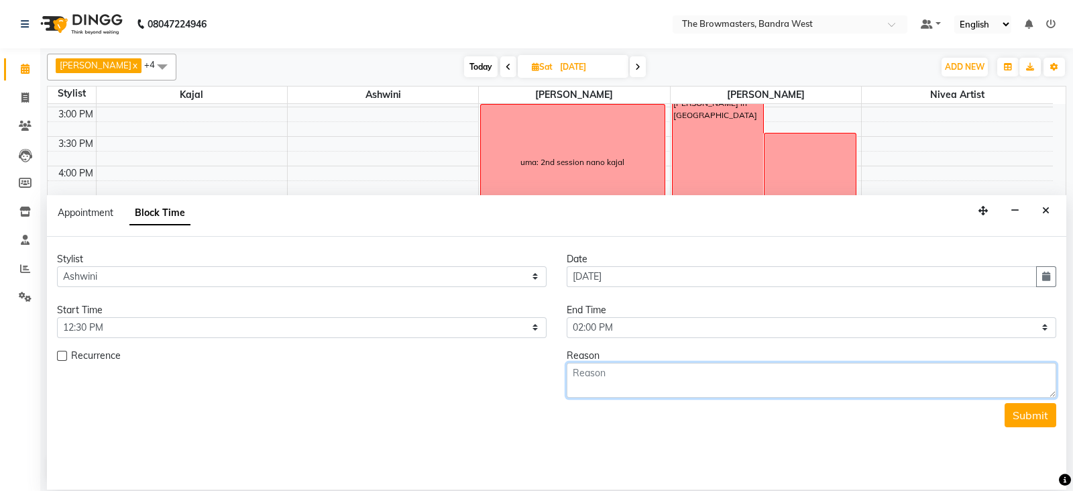
click at [598, 366] on textarea at bounding box center [812, 380] width 490 height 35
type textarea "[PERSON_NAME]: 2nd sess lips kajal"
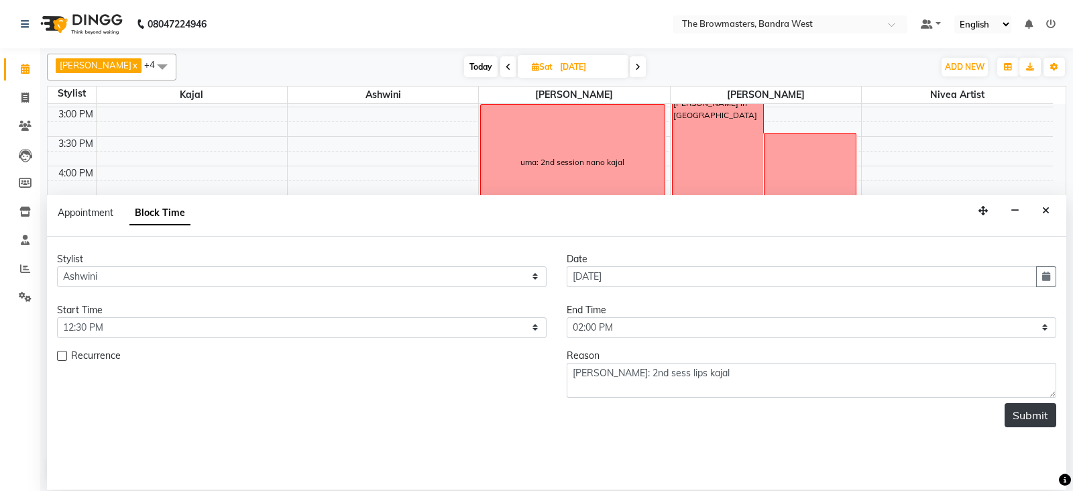
click at [1036, 412] on button "Submit" at bounding box center [1031, 415] width 52 height 24
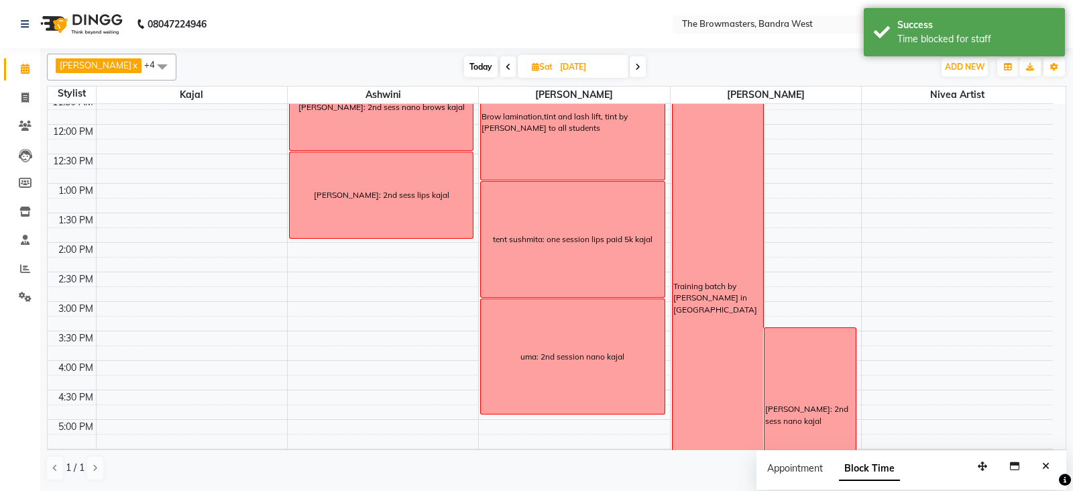
scroll to position [90, 0]
